Goal: Find specific page/section: Find specific page/section

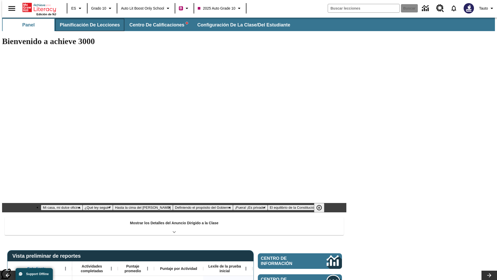
click at [87, 25] on span "Planificación de lecciones" at bounding box center [90, 25] width 60 height 6
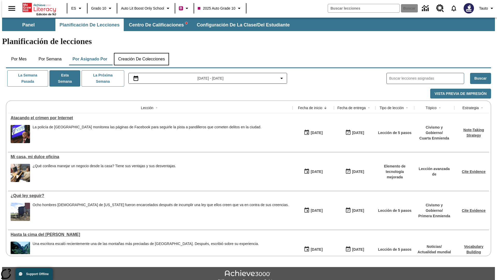
click at [141, 53] on button "Creación de colecciones" at bounding box center [141, 59] width 55 height 12
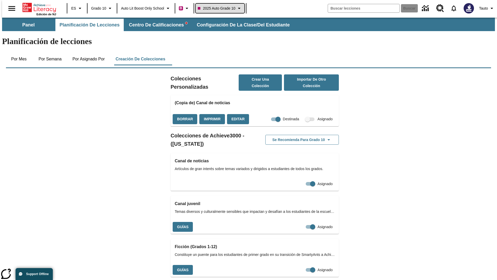
click at [222, 8] on span "2025 Auto Grade 10" at bounding box center [217, 8] width 38 height 5
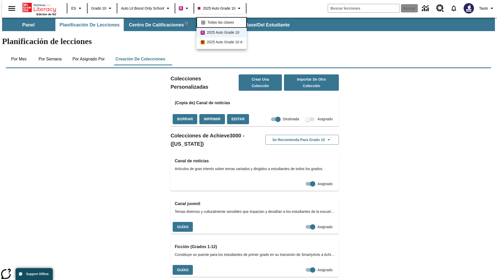
click at [222, 22] on span "Todas las clases" at bounding box center [220, 22] width 27 height 5
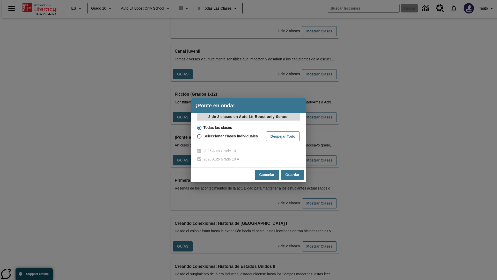
click at [199, 127] on input "Todas las clases" at bounding box center [198, 127] width 9 height 7
click at [266, 174] on button "Cancelar" at bounding box center [267, 175] width 24 height 10
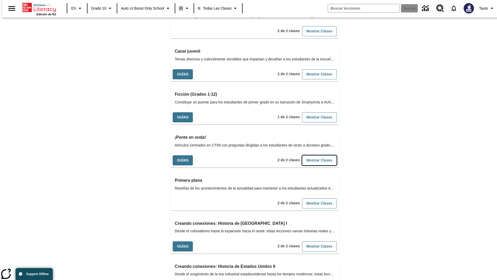
click at [311, 155] on button "Mostrar Clases" at bounding box center [319, 160] width 35 height 10
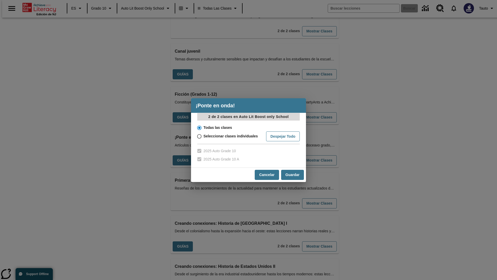
click at [199, 127] on input "Todas las clases" at bounding box center [198, 127] width 9 height 7
click at [292, 174] on button "Guardar" at bounding box center [292, 175] width 23 height 10
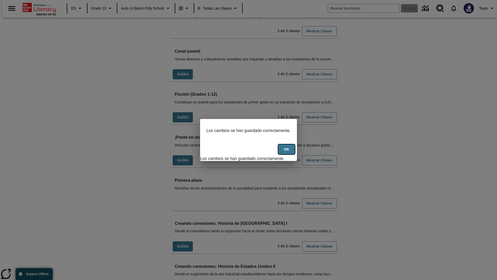
click at [289, 152] on button "OK" at bounding box center [286, 149] width 17 height 10
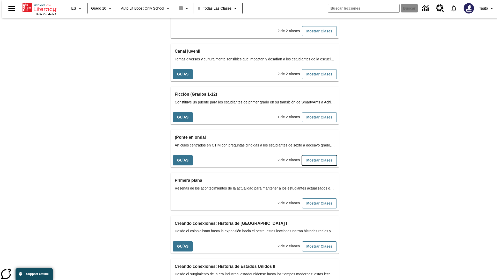
click at [311, 155] on button "Mostrar Clases" at bounding box center [319, 160] width 35 height 10
